Goal: Information Seeking & Learning: Learn about a topic

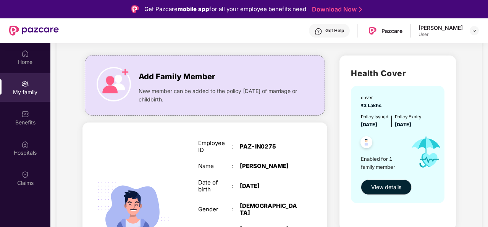
scroll to position [34, 0]
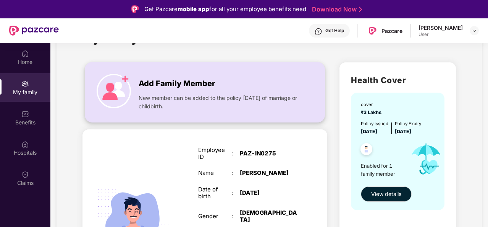
click at [204, 90] on div "New member can be added to the policy [DATE] of marriage or childbirth." at bounding box center [220, 100] width 162 height 21
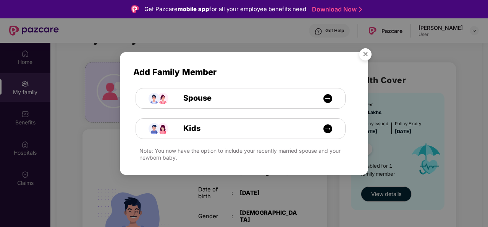
click at [367, 58] on img "Close" at bounding box center [365, 55] width 21 height 21
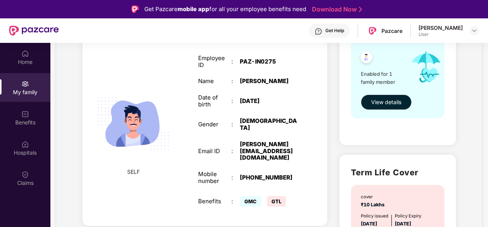
scroll to position [216, 0]
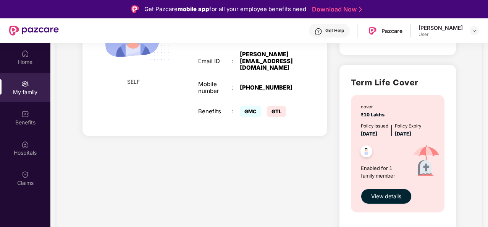
click at [394, 194] on span "View details" at bounding box center [386, 196] width 30 height 8
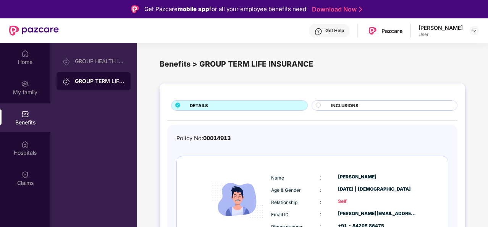
scroll to position [40, 0]
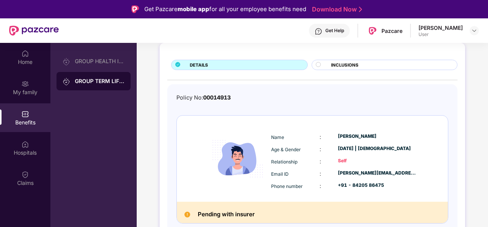
click at [347, 63] on span "INCLUSIONS" at bounding box center [345, 65] width 28 height 7
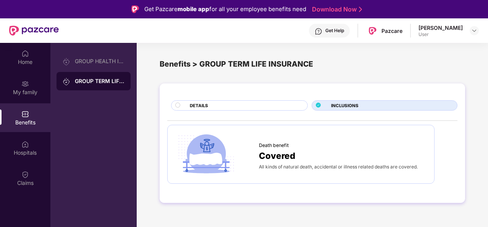
click at [228, 108] on div "DETAILS" at bounding box center [245, 106] width 118 height 8
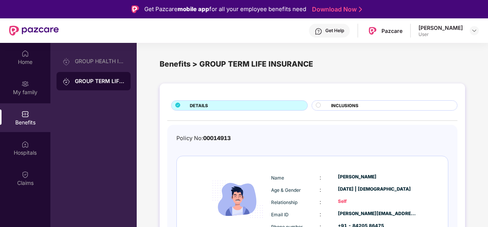
scroll to position [40, 0]
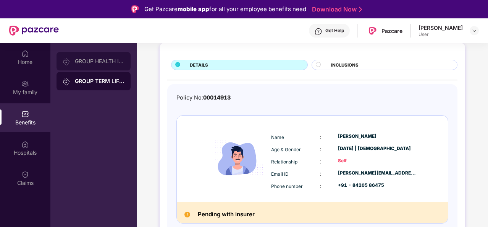
click at [104, 59] on div "GROUP HEALTH INSURANCE" at bounding box center [100, 61] width 50 height 6
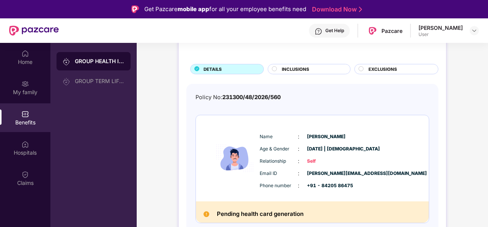
scroll to position [34, 0]
